Goal: Task Accomplishment & Management: Use online tool/utility

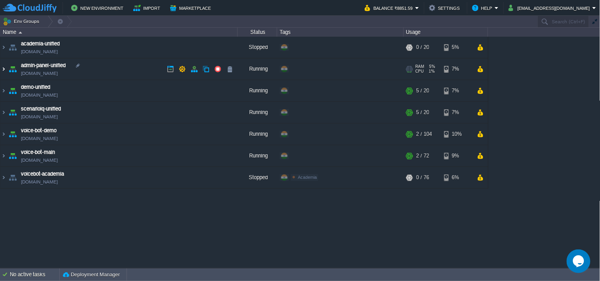
click at [2, 67] on img at bounding box center [3, 69] width 6 height 21
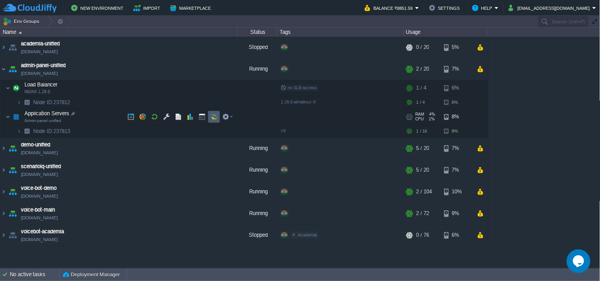
click at [214, 118] on button "button" at bounding box center [213, 116] width 7 height 7
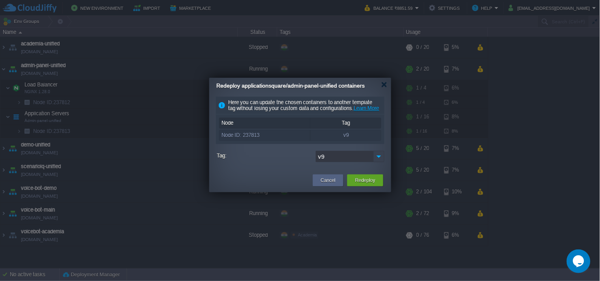
click at [377, 162] on img at bounding box center [378, 156] width 11 height 11
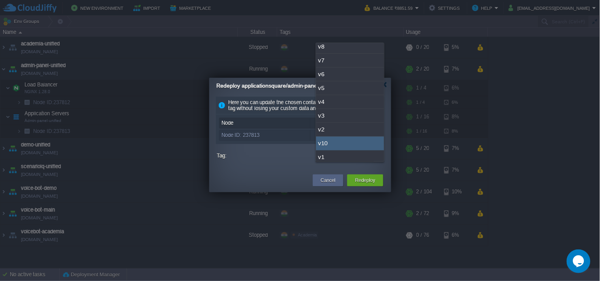
scroll to position [20, 0]
click at [346, 140] on div "v10" at bounding box center [350, 141] width 68 height 14
type input "v10"
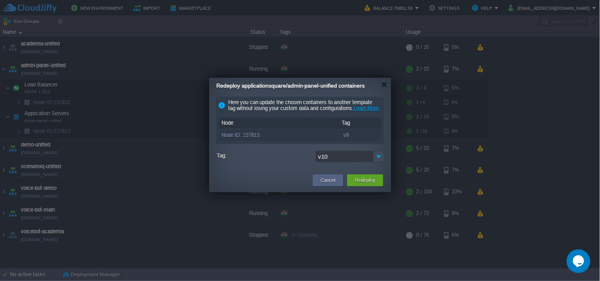
click at [362, 187] on div "Redeploy" at bounding box center [365, 181] width 24 height 12
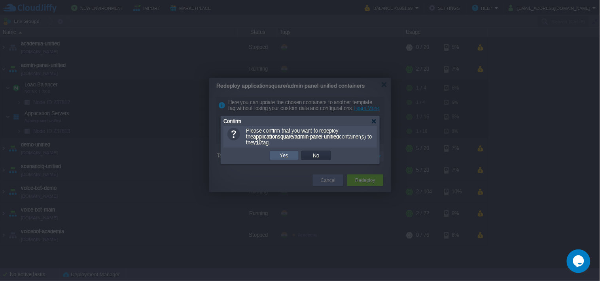
click at [282, 152] on td "Yes" at bounding box center [284, 155] width 30 height 9
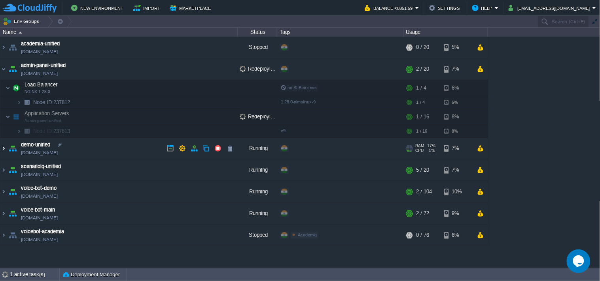
click at [3, 151] on img at bounding box center [3, 148] width 6 height 21
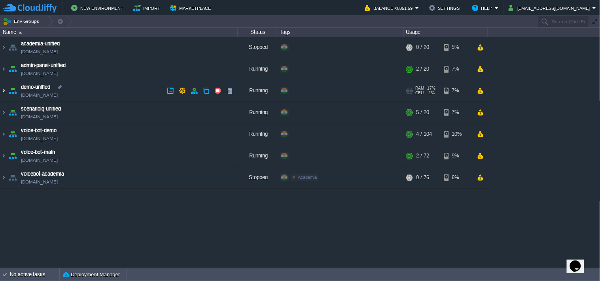
click at [1, 89] on img at bounding box center [3, 90] width 6 height 21
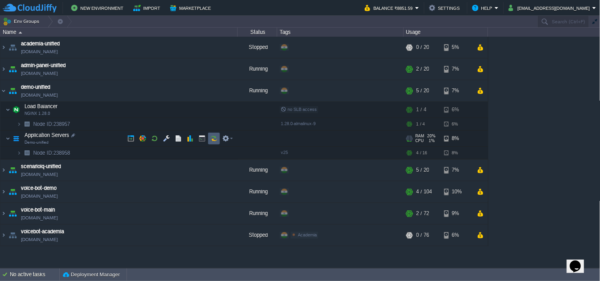
click at [212, 137] on button "button" at bounding box center [213, 138] width 7 height 7
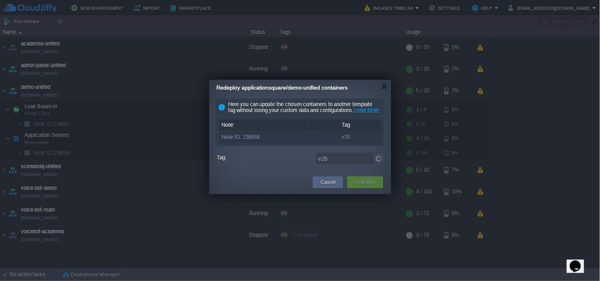
click at [378, 163] on img at bounding box center [378, 158] width 11 height 11
click at [379, 164] on img at bounding box center [378, 158] width 11 height 11
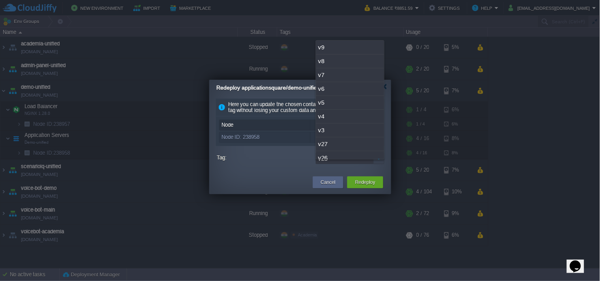
scroll to position [20, 0]
click at [352, 136] on div "v26" at bounding box center [350, 138] width 68 height 14
type input "v26"
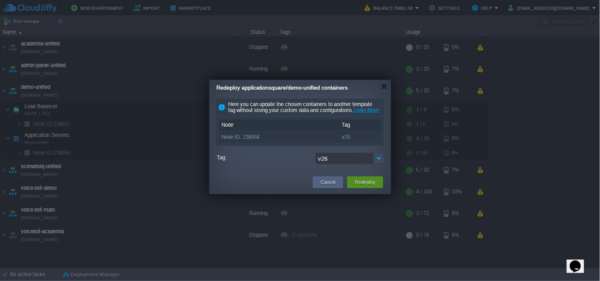
click at [366, 187] on button "Redeploy" at bounding box center [365, 183] width 20 height 8
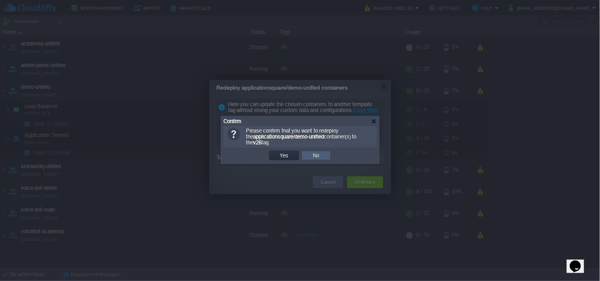
click at [300, 157] on td "No" at bounding box center [316, 156] width 32 height 12
drag, startPoint x: 289, startPoint y: 159, endPoint x: 307, endPoint y: 175, distance: 24.1
click at [289, 159] on button "Yes" at bounding box center [284, 155] width 13 height 7
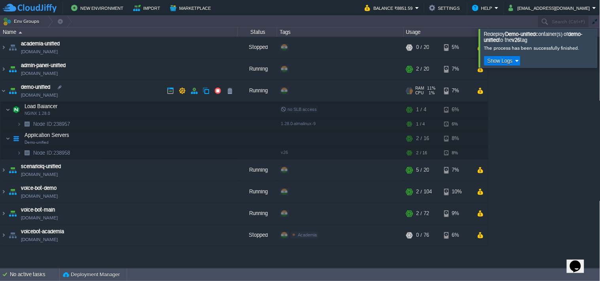
click at [53, 98] on link "[DOMAIN_NAME]" at bounding box center [39, 95] width 37 height 8
